Goal: Task Accomplishment & Management: Manage account settings

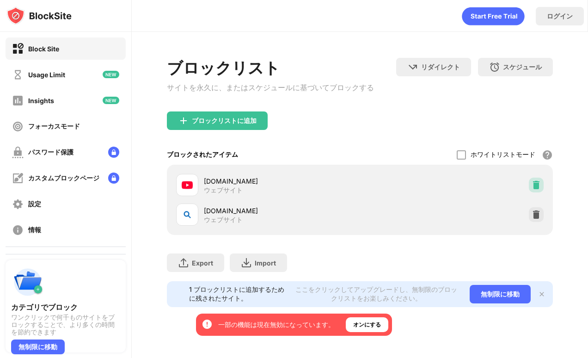
click at [538, 185] on img at bounding box center [535, 184] width 9 height 9
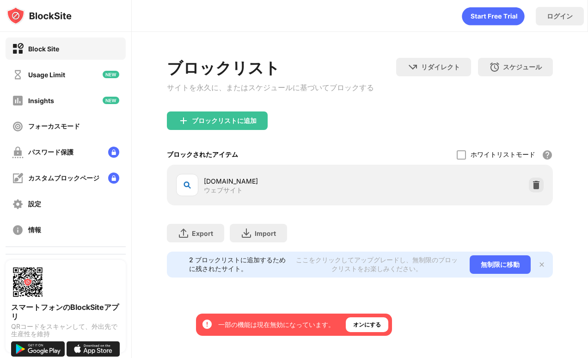
click at [536, 195] on div "[DOMAIN_NAME] ウェブサイト" at bounding box center [359, 185] width 374 height 30
click at [536, 192] on div at bounding box center [535, 184] width 15 height 15
